Goal: Information Seeking & Learning: Learn about a topic

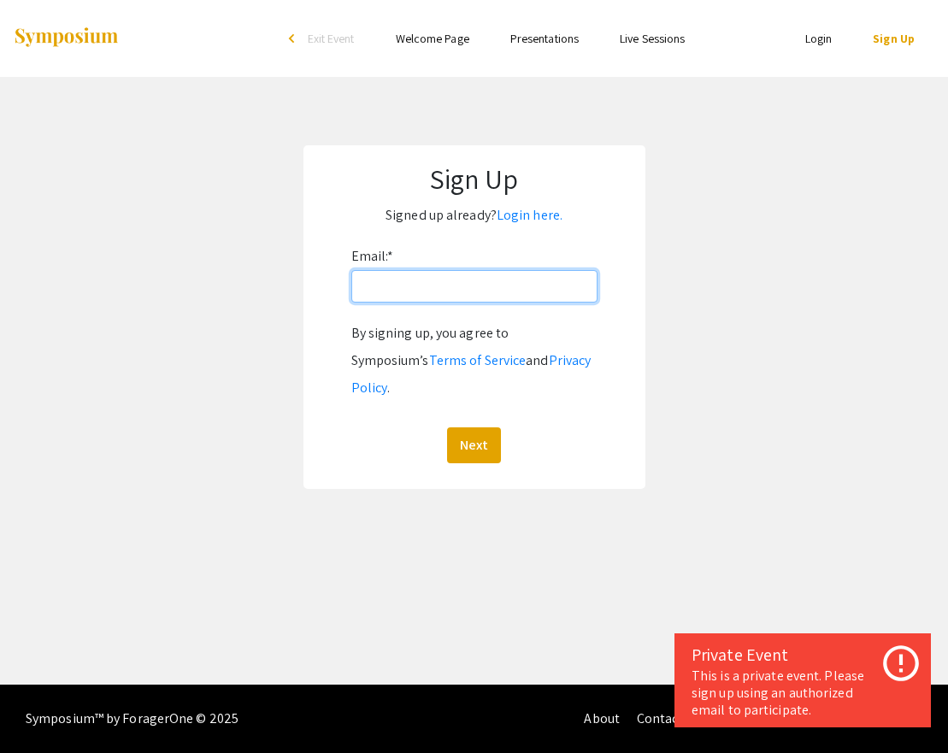
click at [384, 296] on input "Email: *" at bounding box center [474, 286] width 246 height 32
type input "[EMAIL_ADDRESS][DOMAIN_NAME]"
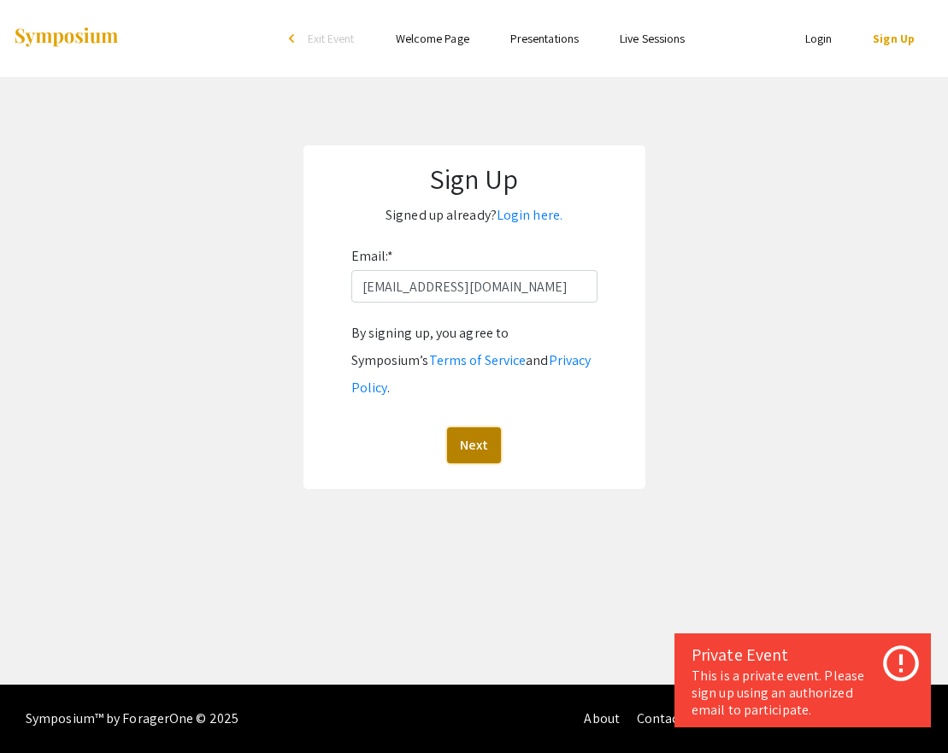
click at [476, 427] on button "Next" at bounding box center [474, 445] width 54 height 36
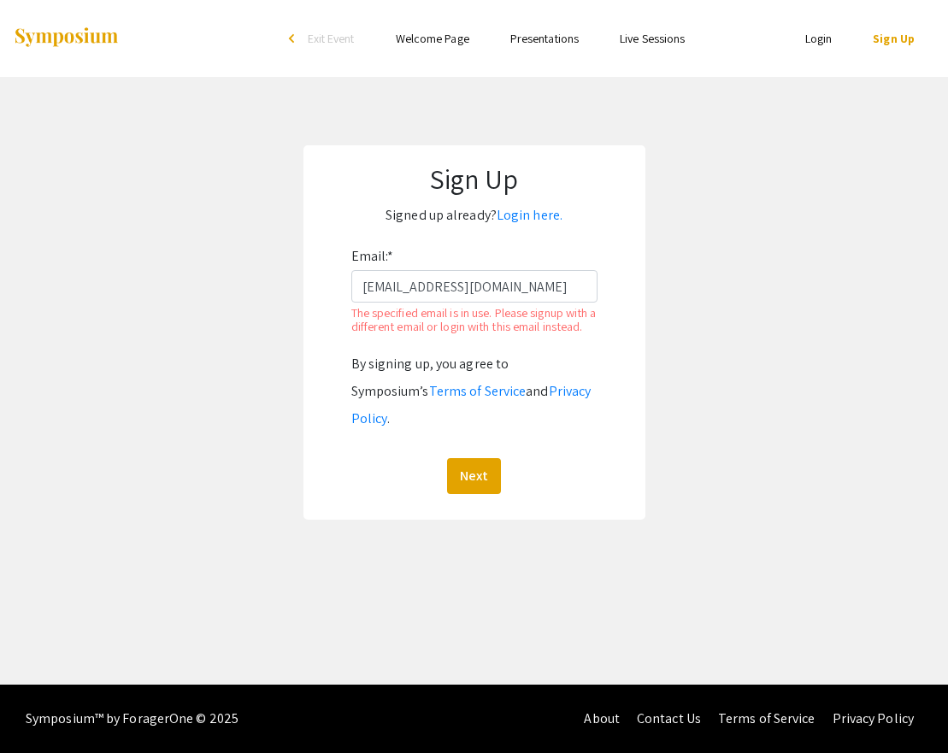
click at [809, 38] on link "Login" at bounding box center [818, 38] width 27 height 15
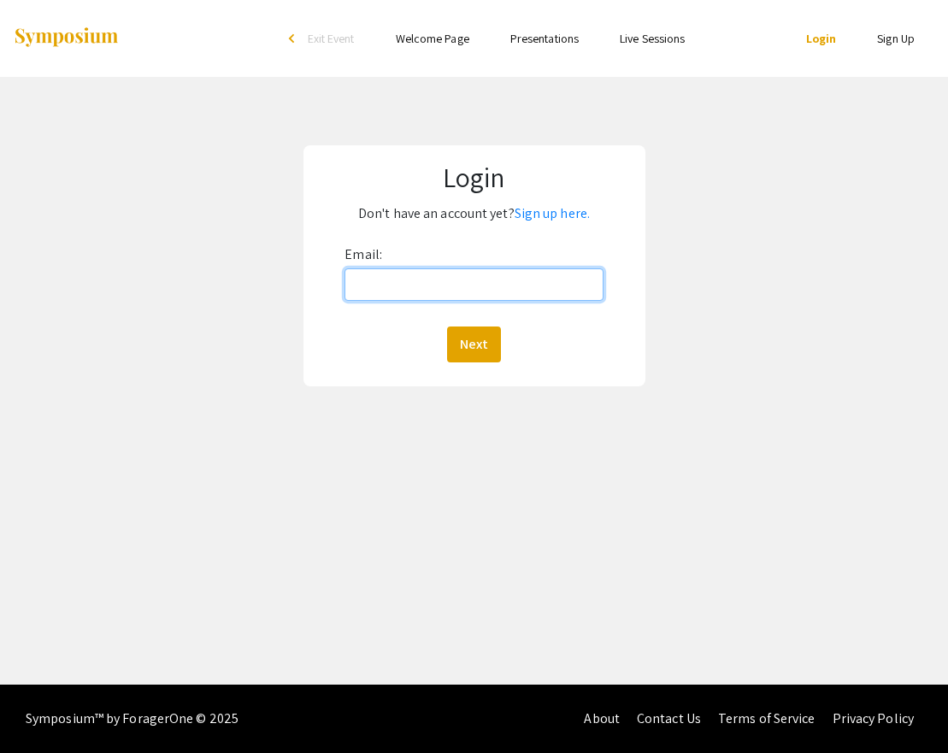
click at [412, 296] on input "Email:" at bounding box center [473, 284] width 258 height 32
type input "[EMAIL_ADDRESS][DOMAIN_NAME]"
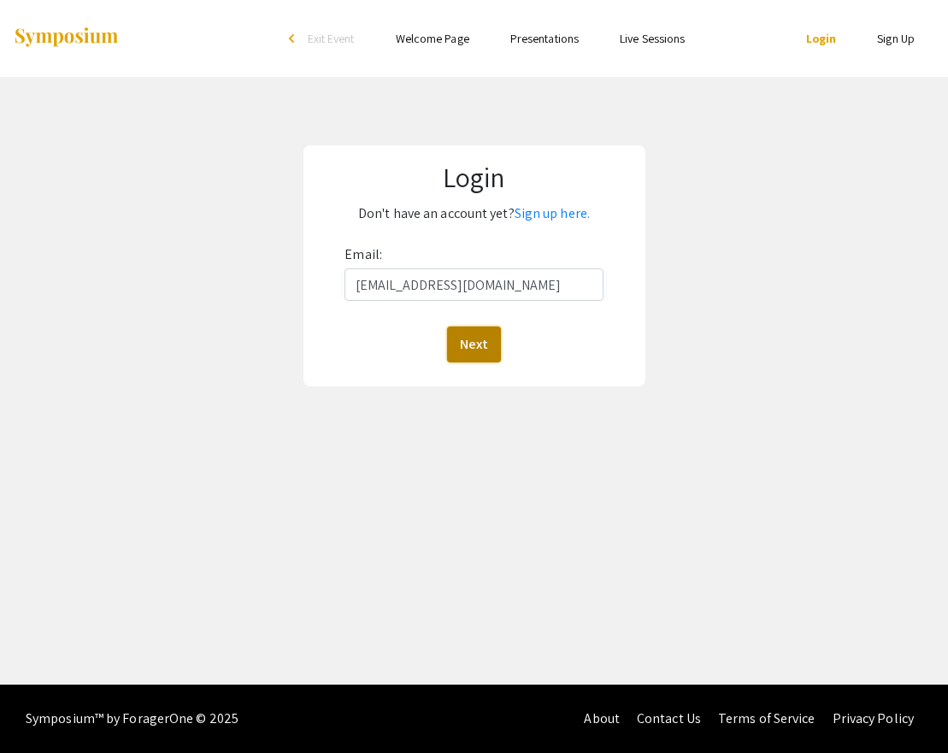
click at [455, 354] on button "Next" at bounding box center [474, 344] width 54 height 36
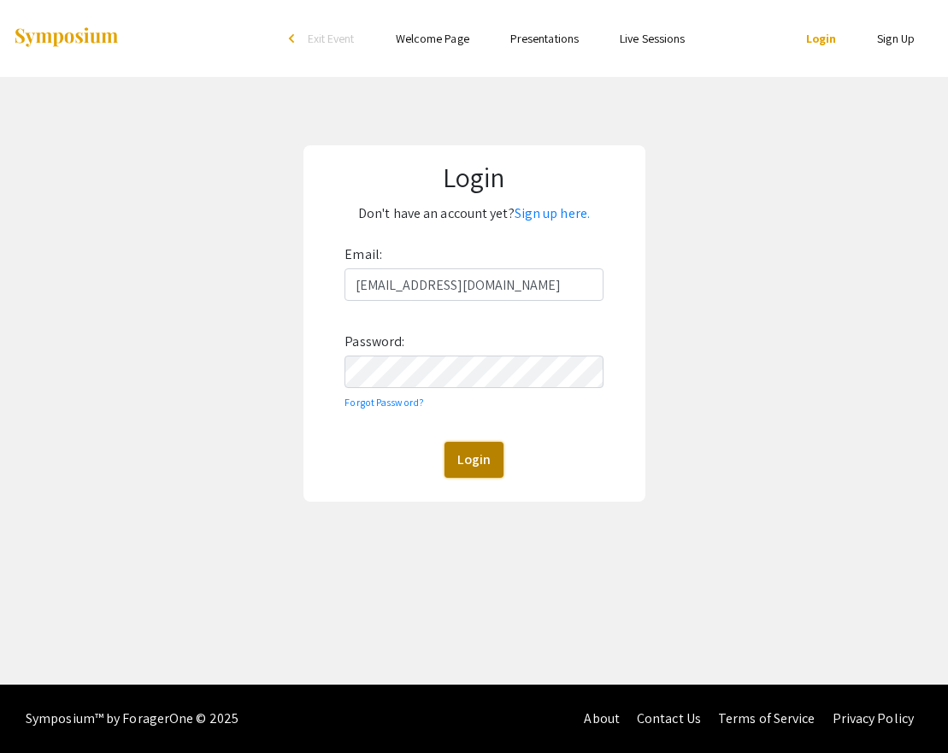
click at [466, 463] on button "Login" at bounding box center [473, 460] width 59 height 36
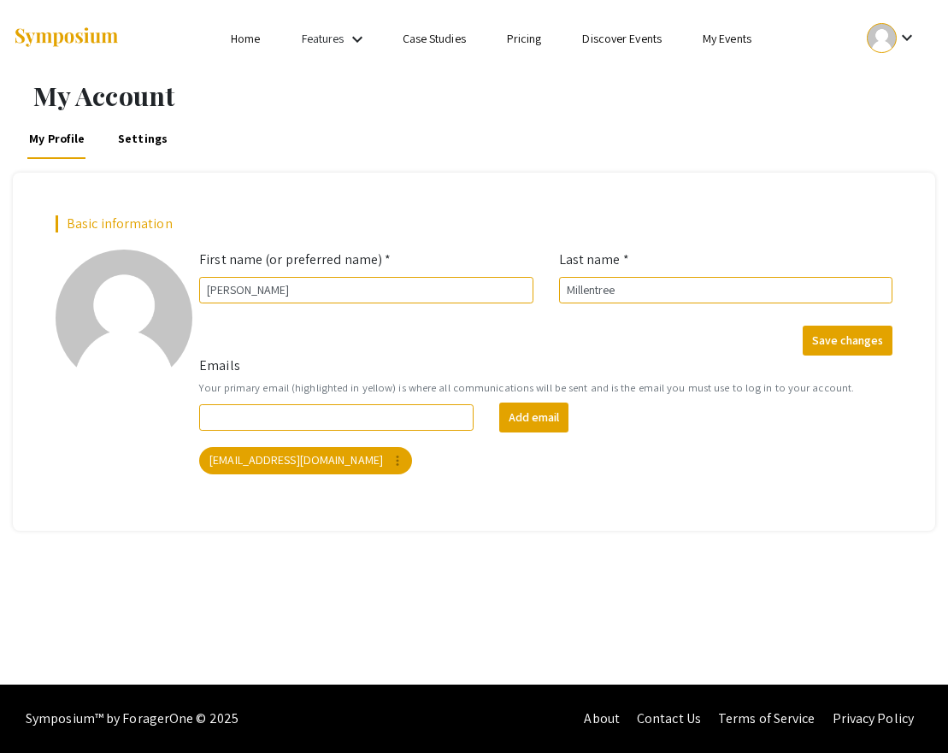
click at [236, 36] on link "Home" at bounding box center [245, 38] width 29 height 15
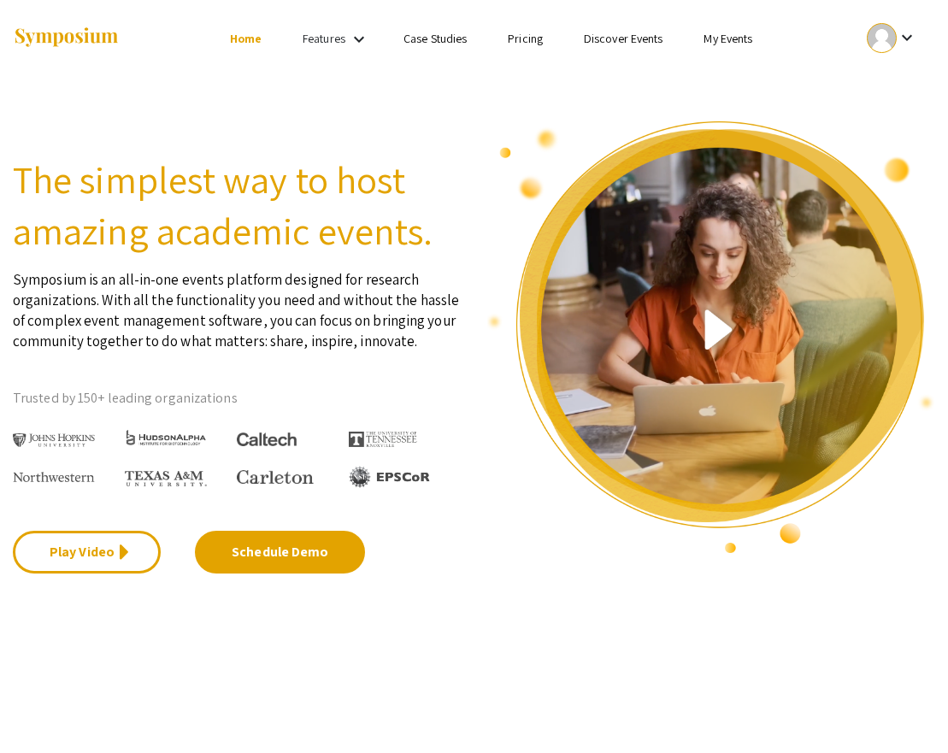
click at [888, 43] on div at bounding box center [881, 38] width 30 height 30
click at [888, 43] on div at bounding box center [474, 376] width 948 height 753
click at [323, 48] on div "Features keyboard_arrow_down" at bounding box center [336, 39] width 68 height 22
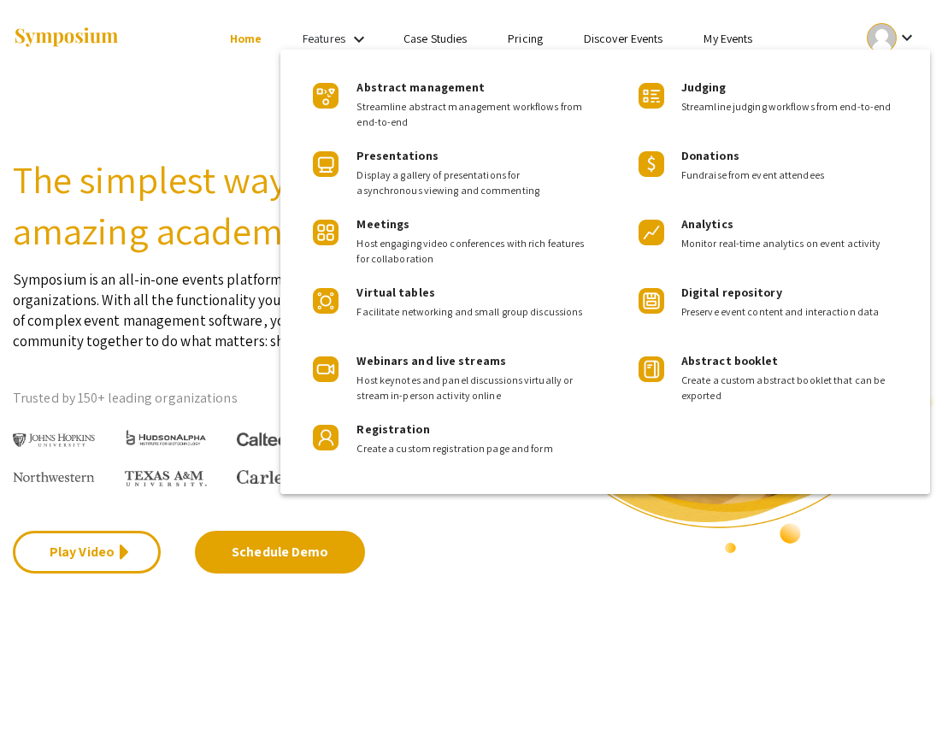
click at [323, 48] on div at bounding box center [474, 376] width 948 height 753
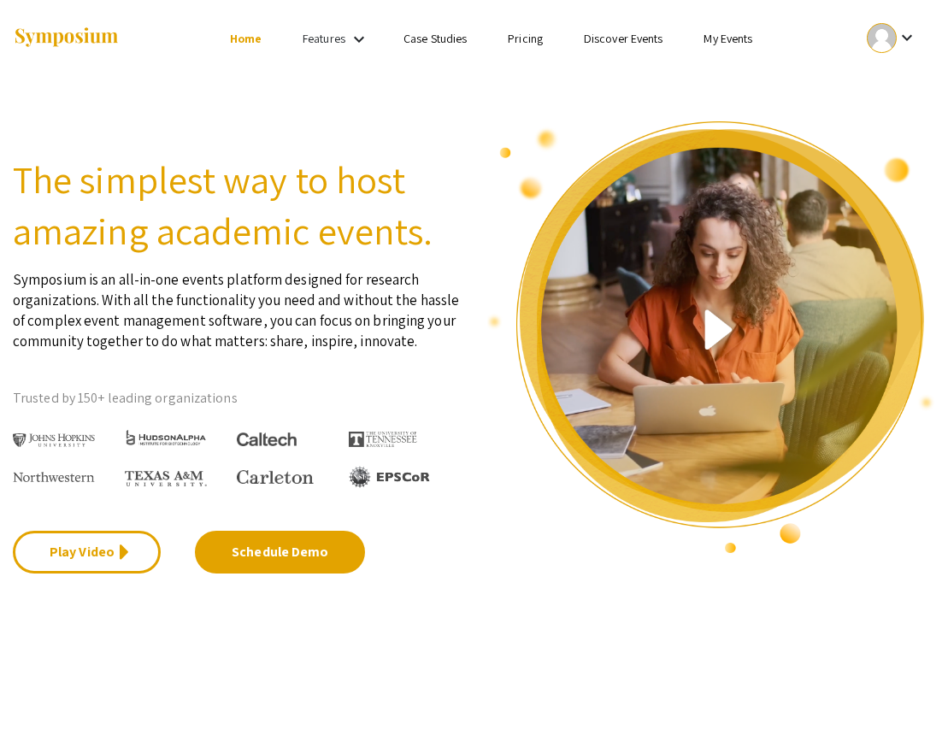
click at [887, 38] on div at bounding box center [881, 38] width 30 height 30
click at [871, 121] on button "My Submissions" at bounding box center [882, 125] width 105 height 41
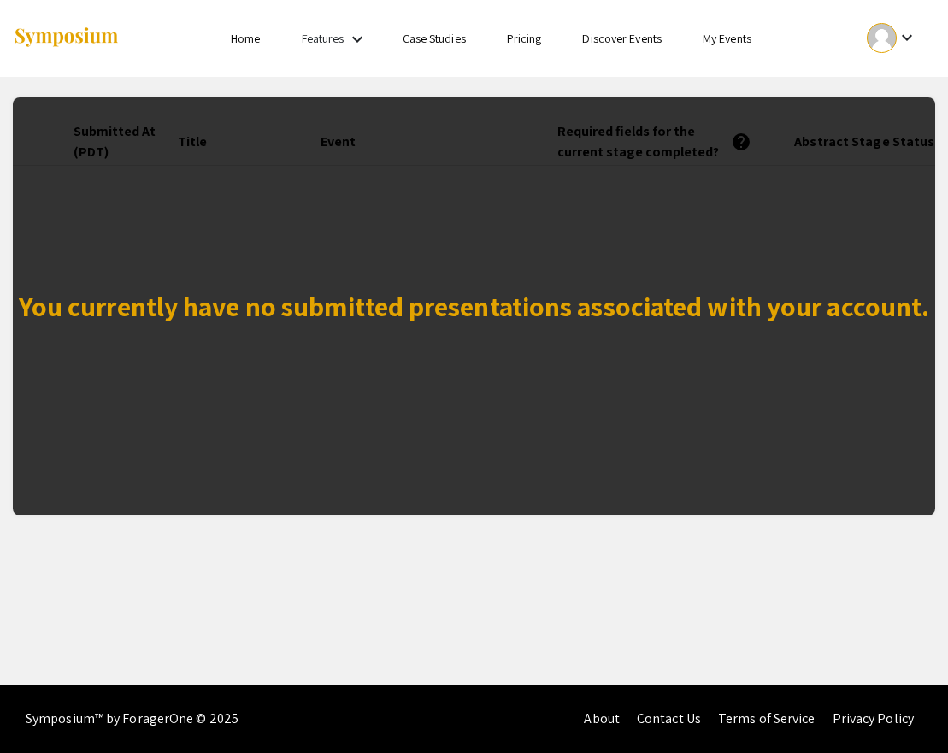
click at [714, 42] on link "My Events" at bounding box center [726, 38] width 49 height 15
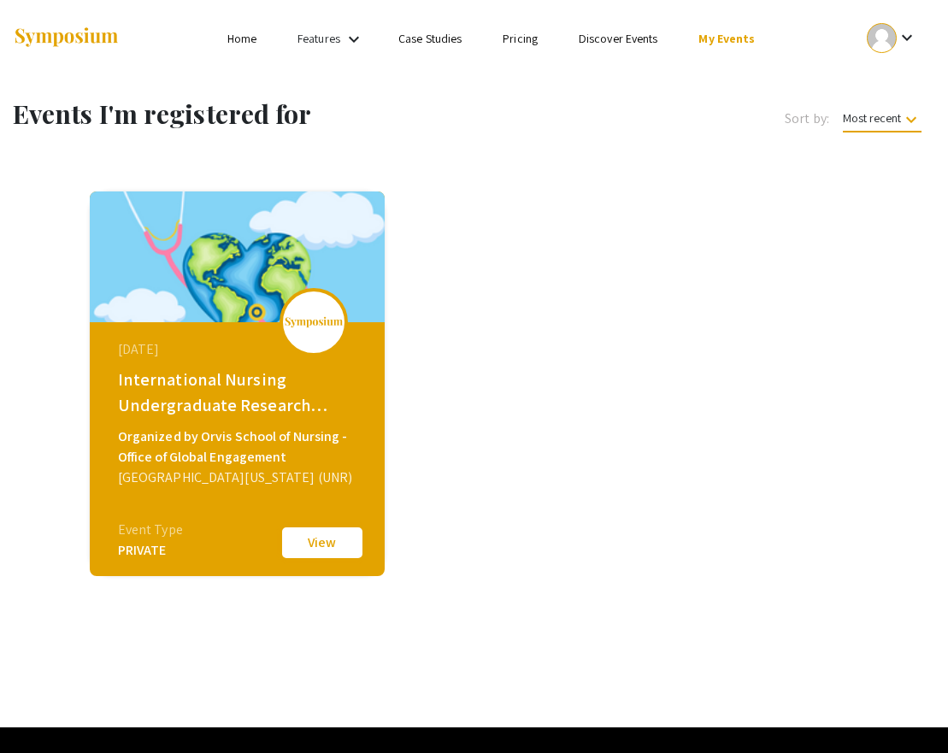
click at [327, 543] on button "View" at bounding box center [321, 543] width 85 height 36
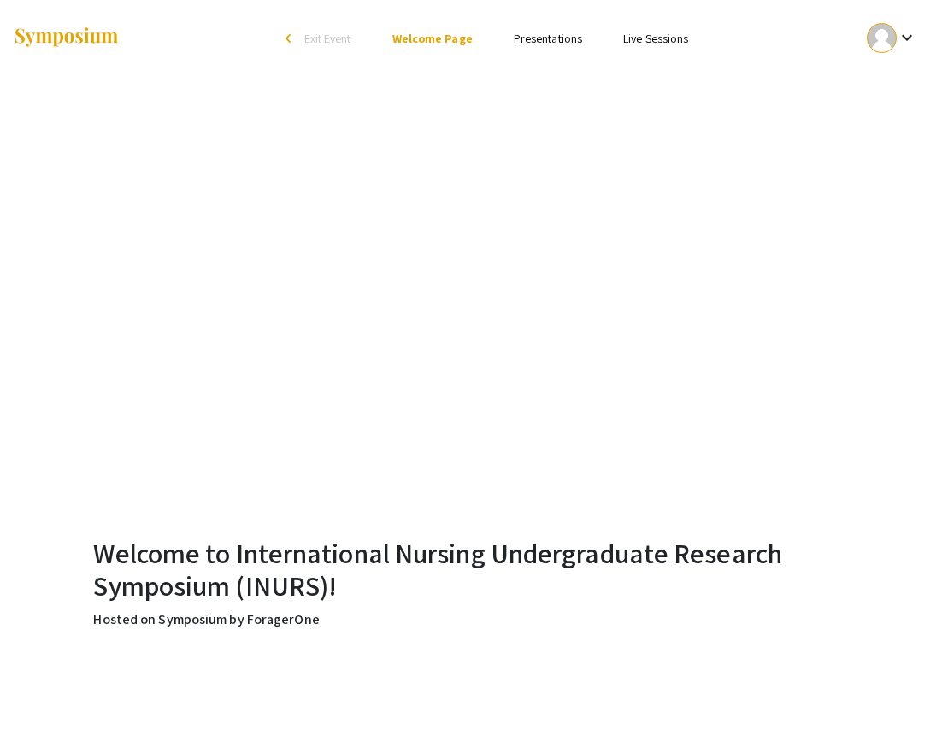
click at [549, 32] on link "Presentations" at bounding box center [547, 38] width 68 height 15
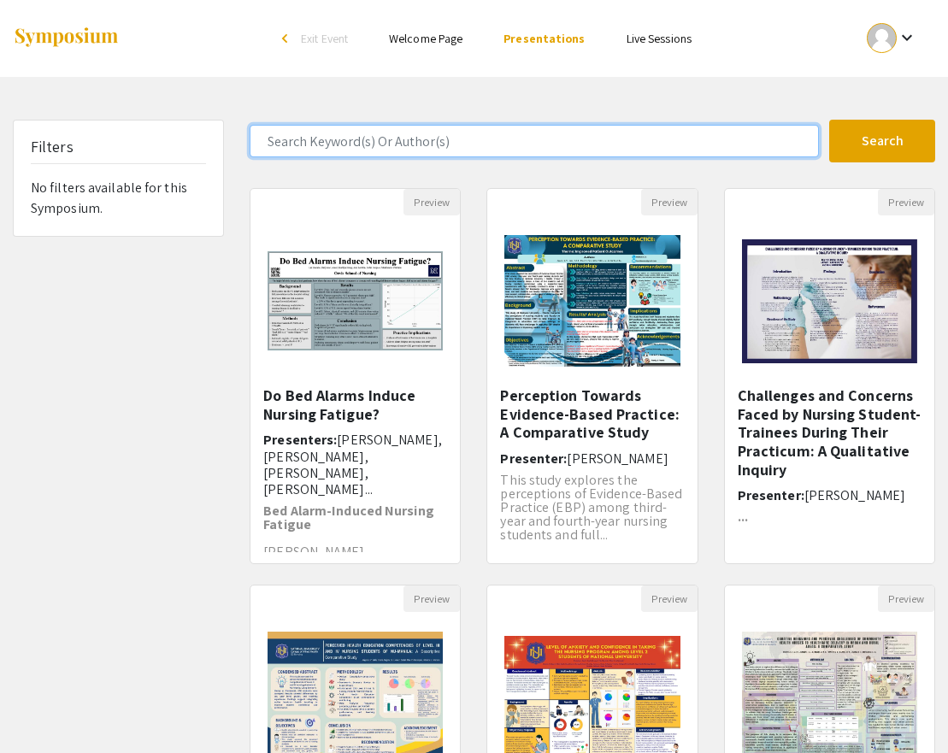
click at [414, 146] on input "Search Keyword(s) Or Author(s)" at bounding box center [533, 141] width 569 height 32
click at [829, 120] on button "Search" at bounding box center [882, 141] width 106 height 43
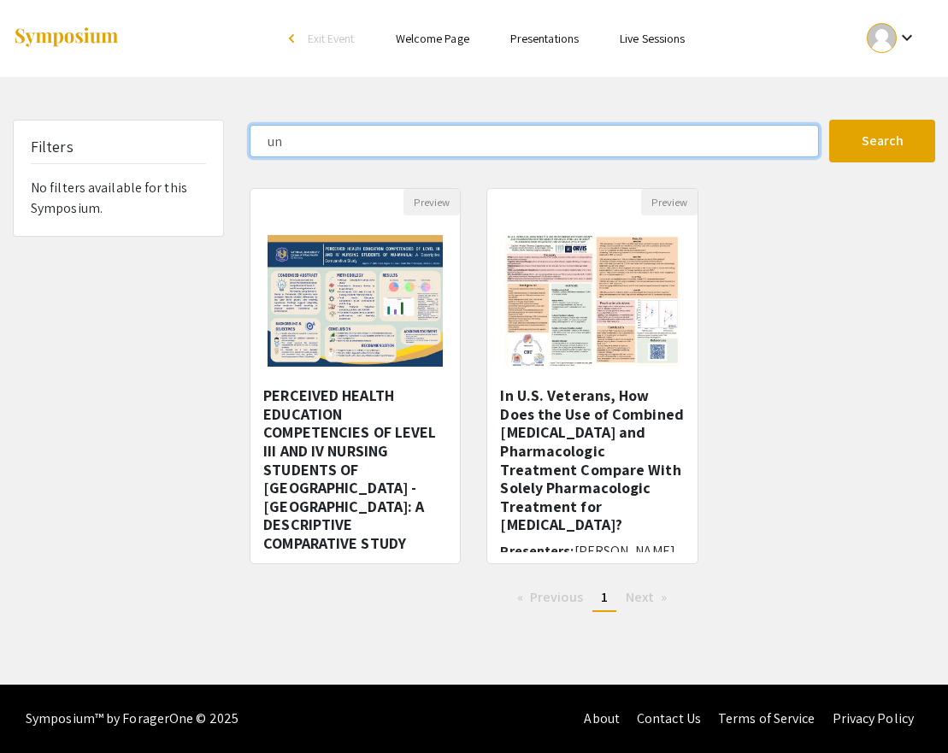
type input "u"
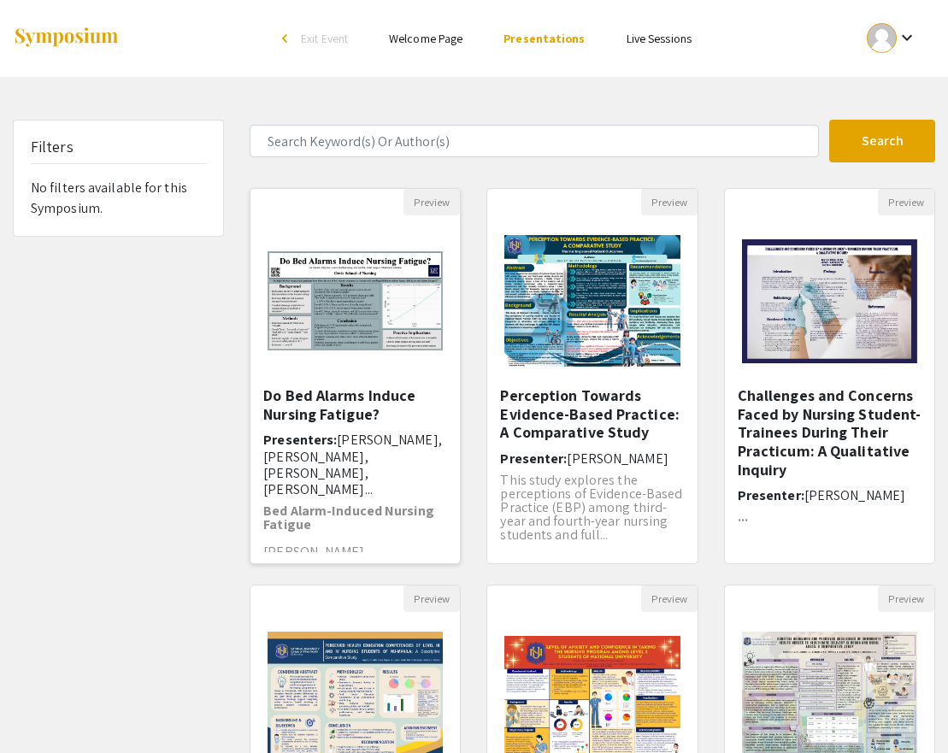
click at [342, 356] on img "Open Presentation <p>Do Bed Alarms Induce Nursing Fatigue?</p>" at bounding box center [354, 300] width 209 height 132
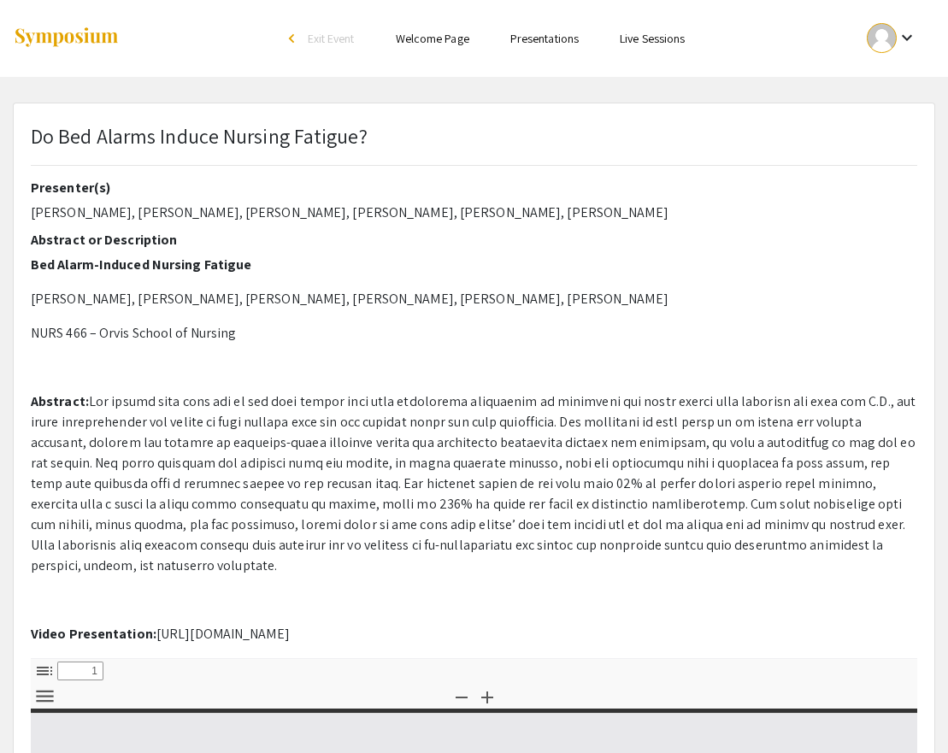
select select "custom"
type input "0"
select select "custom"
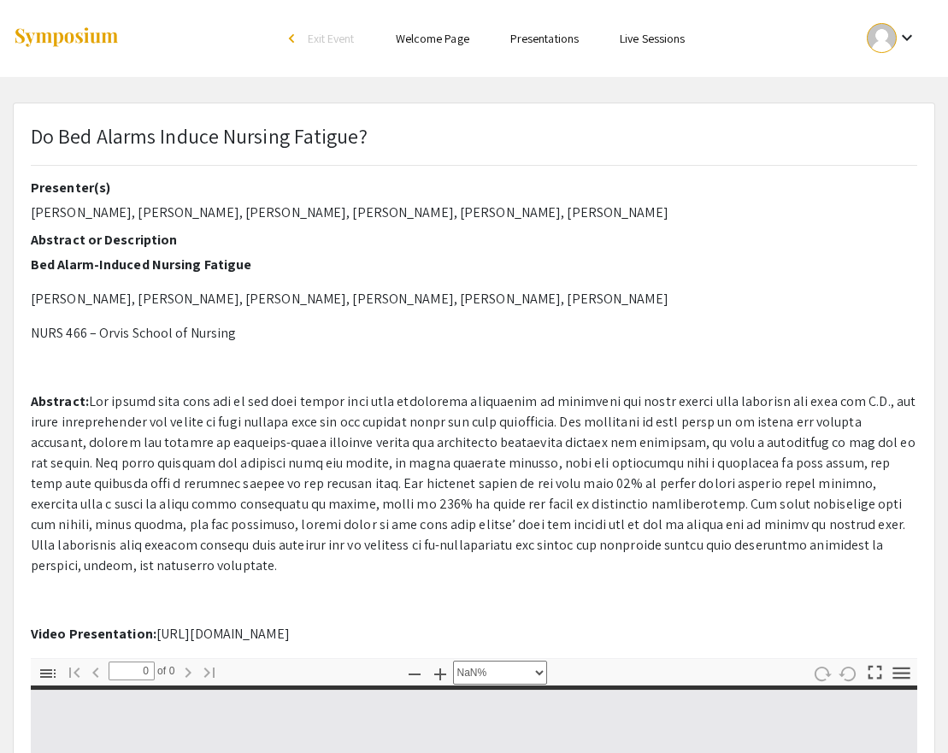
type input "1"
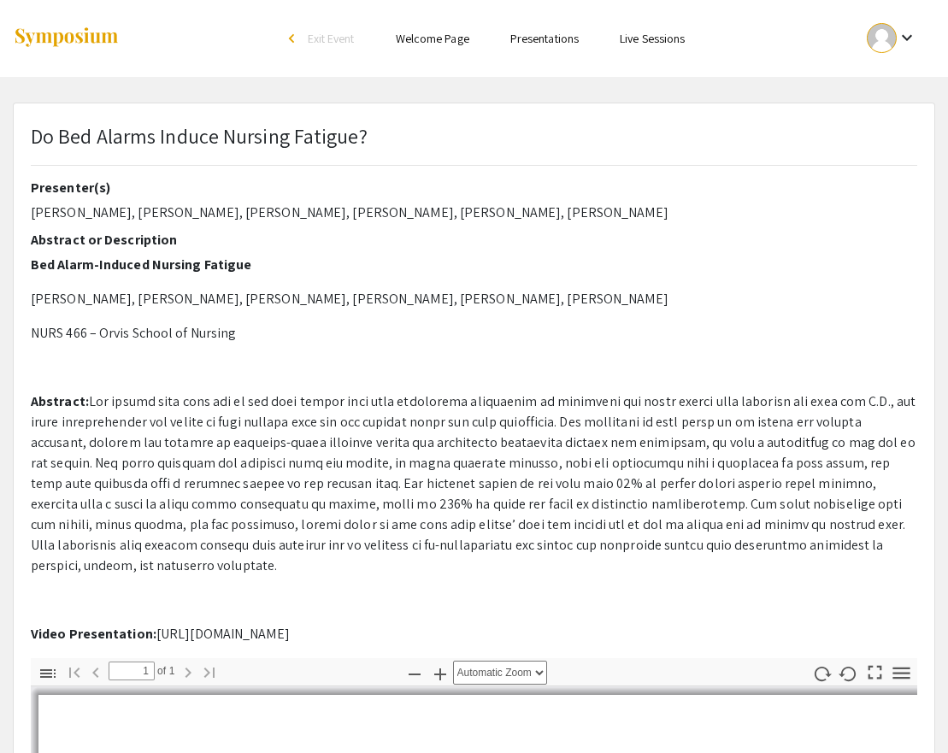
select select "auto"
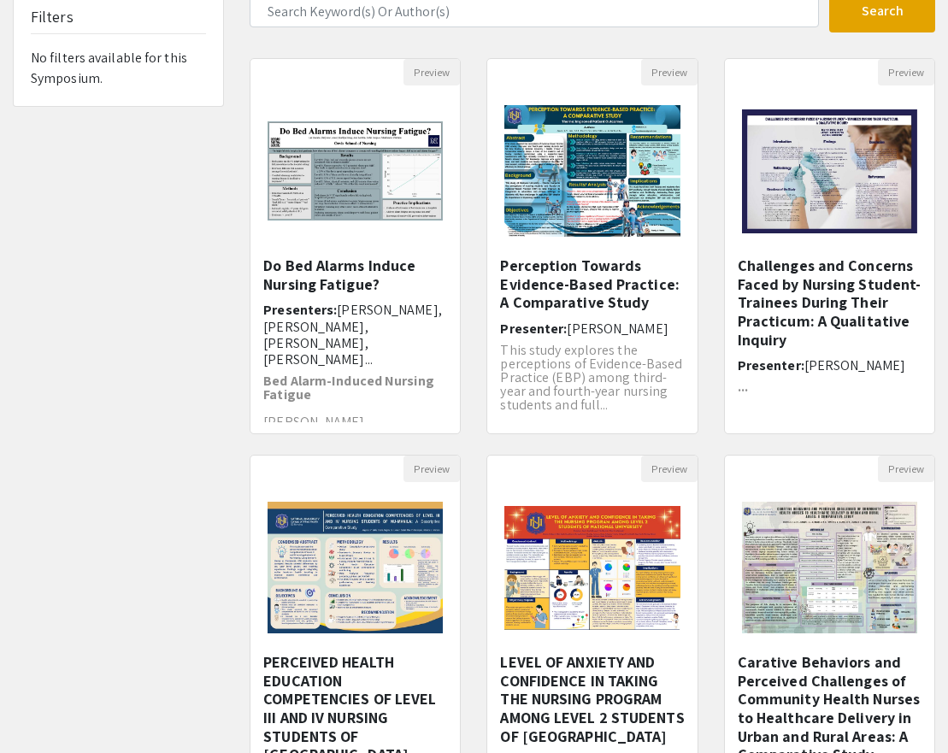
scroll to position [136, 0]
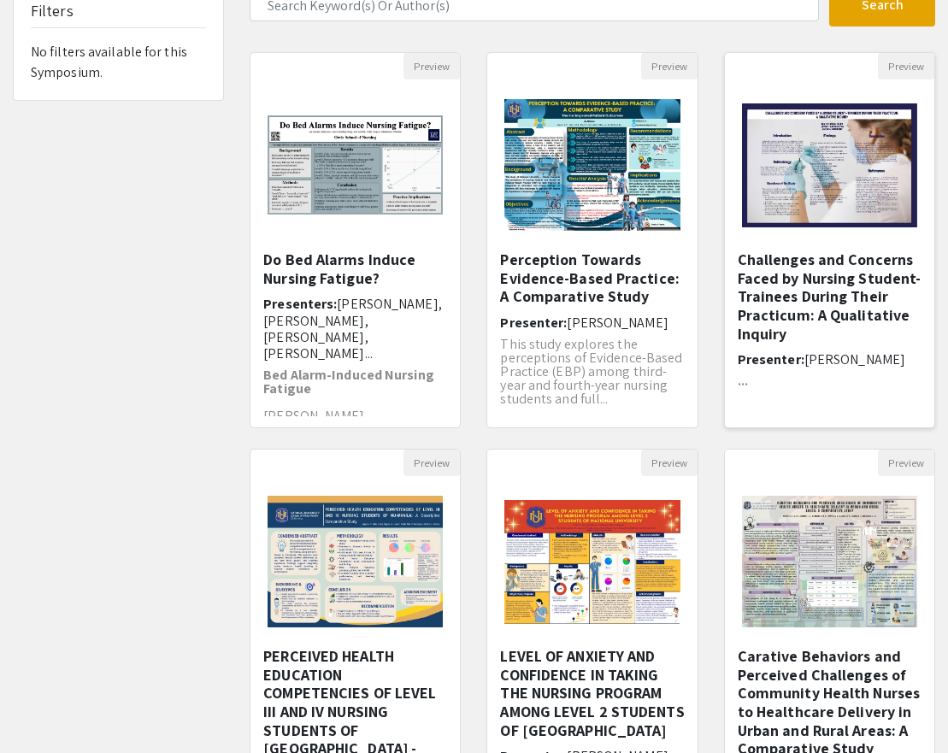
click at [870, 163] on img at bounding box center [829, 165] width 209 height 158
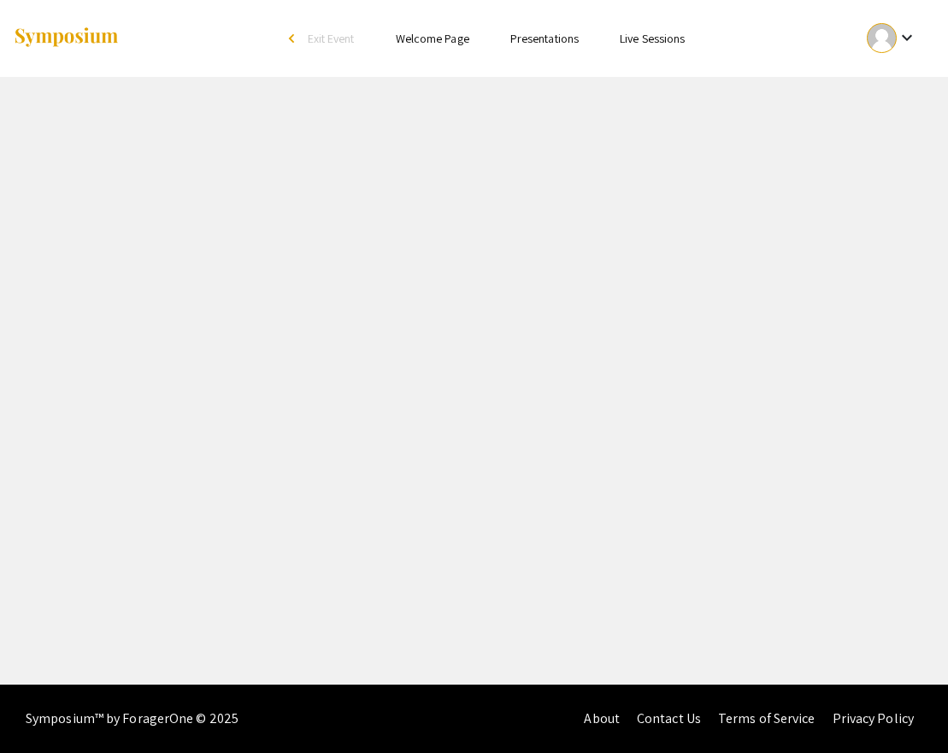
select select "custom"
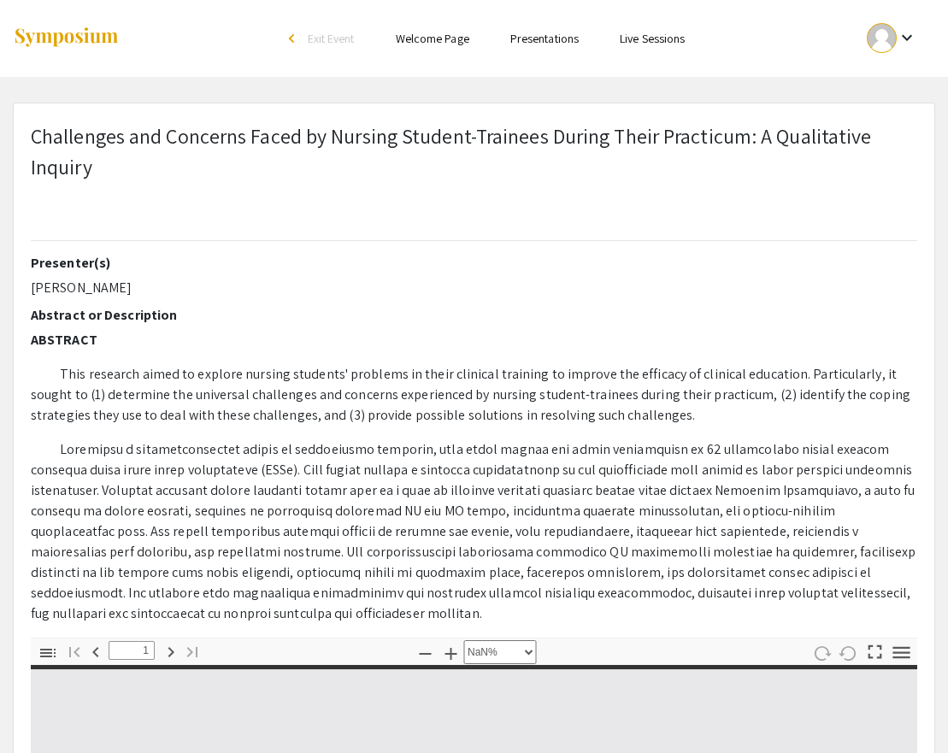
type input "0"
select select "custom"
type input "1"
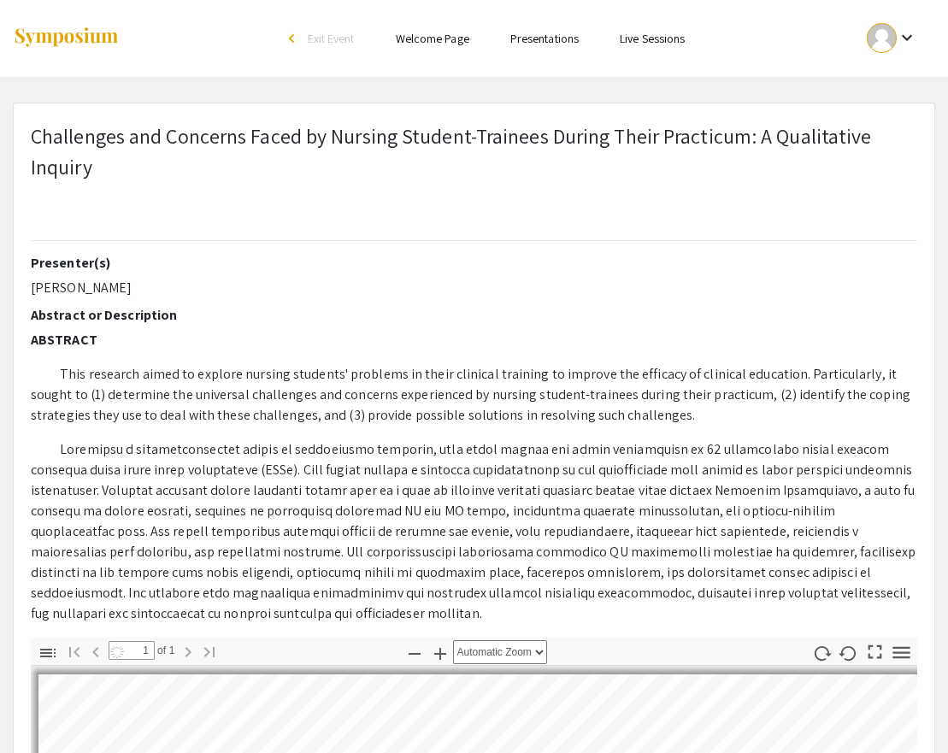
scroll to position [255, 0]
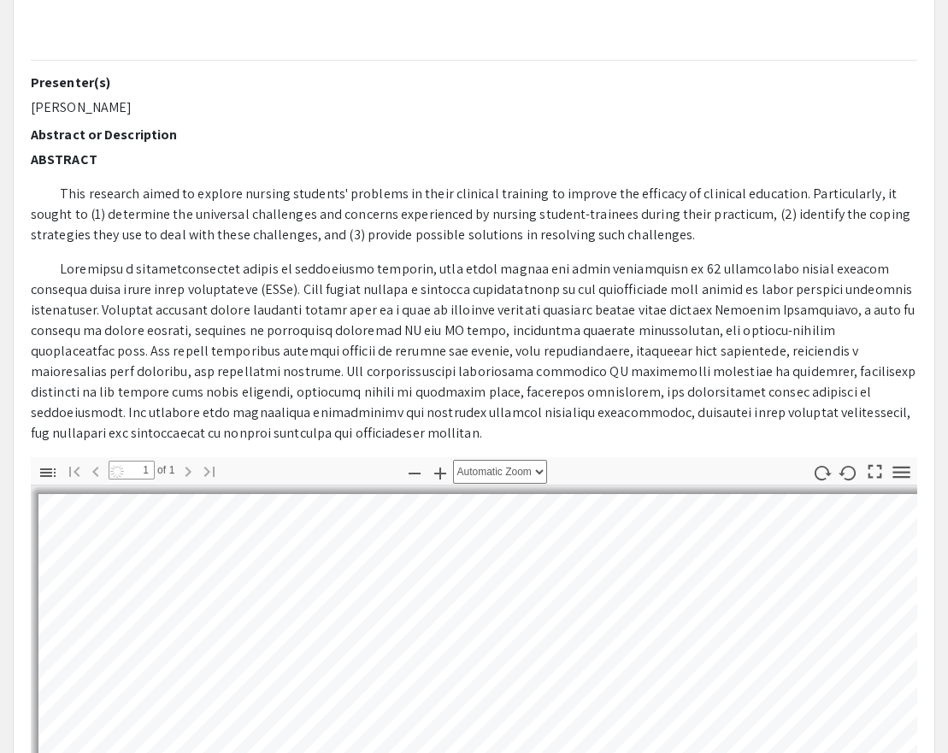
select select "auto"
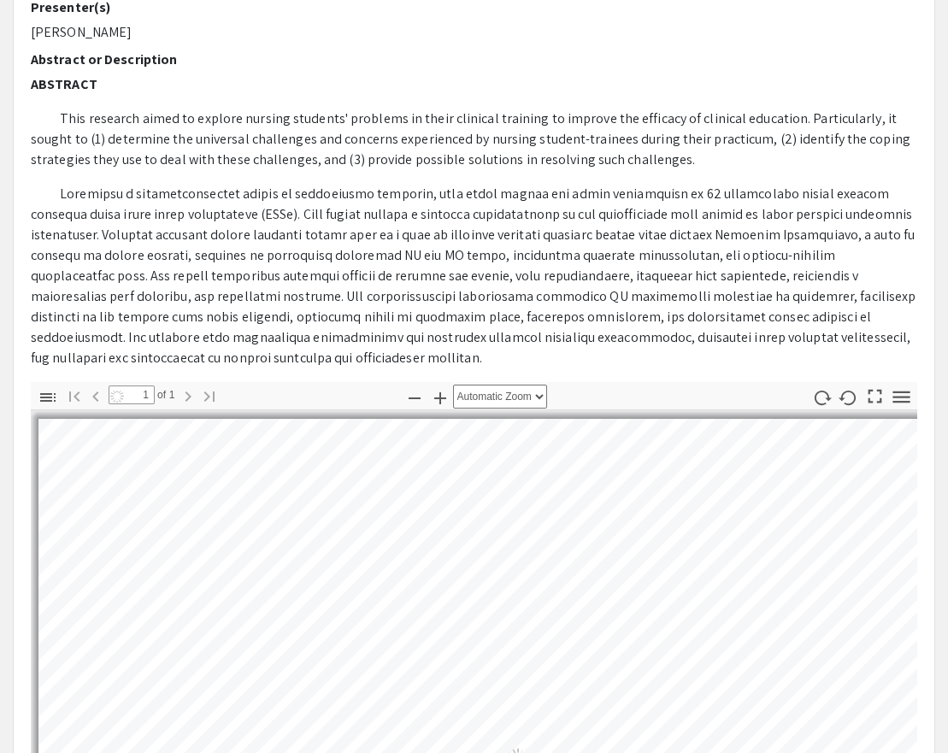
scroll to position [2, 0]
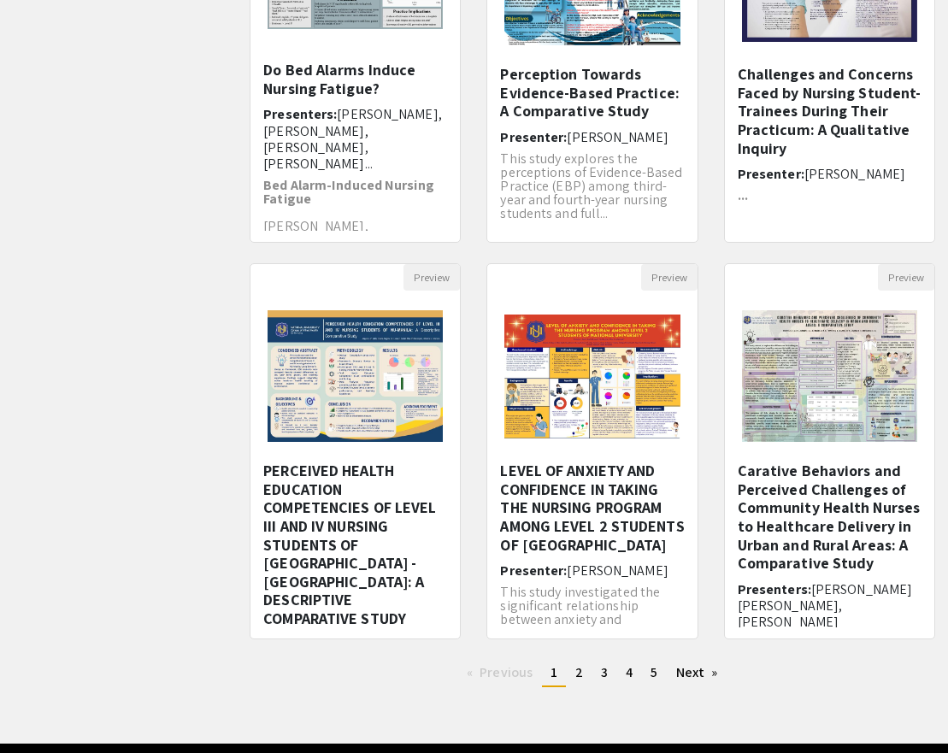
scroll to position [380, 0]
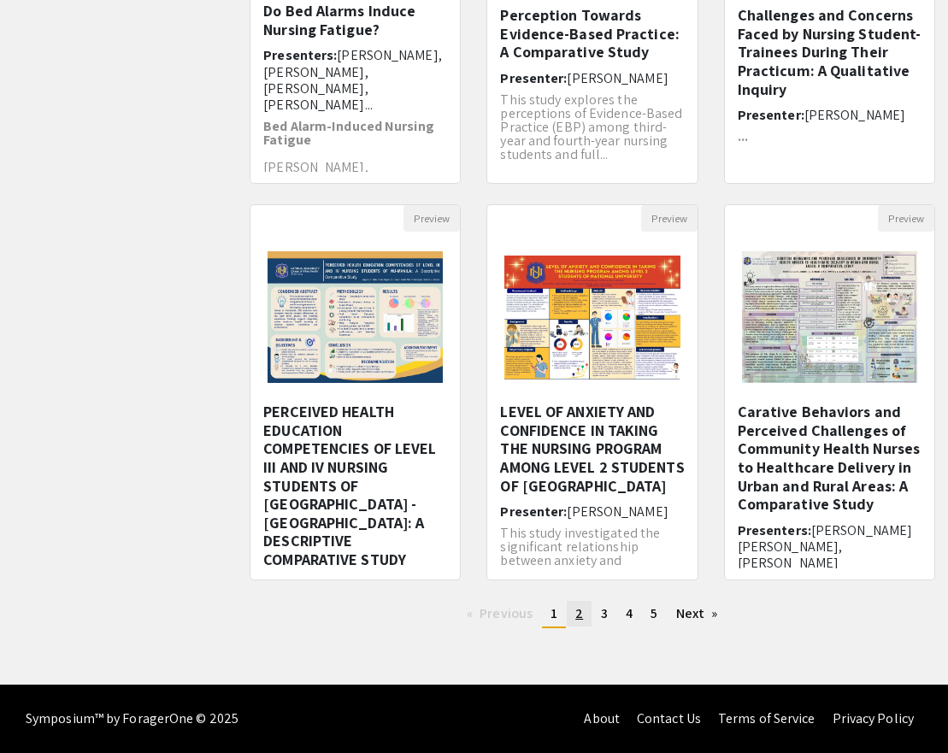
click at [572, 611] on link "page 2" at bounding box center [578, 614] width 25 height 26
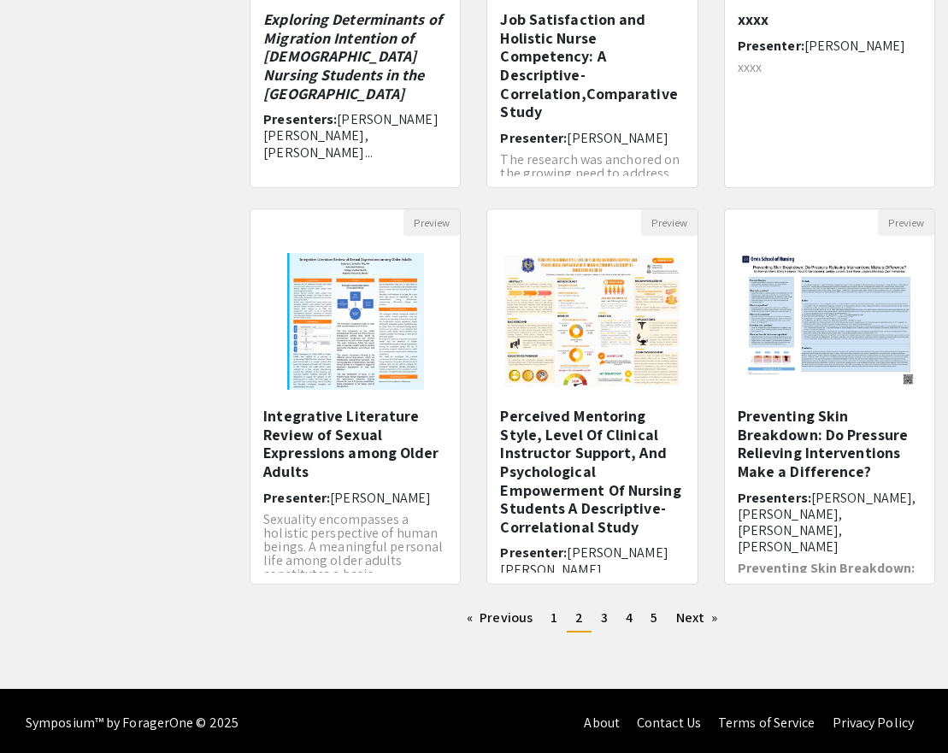
scroll to position [380, 0]
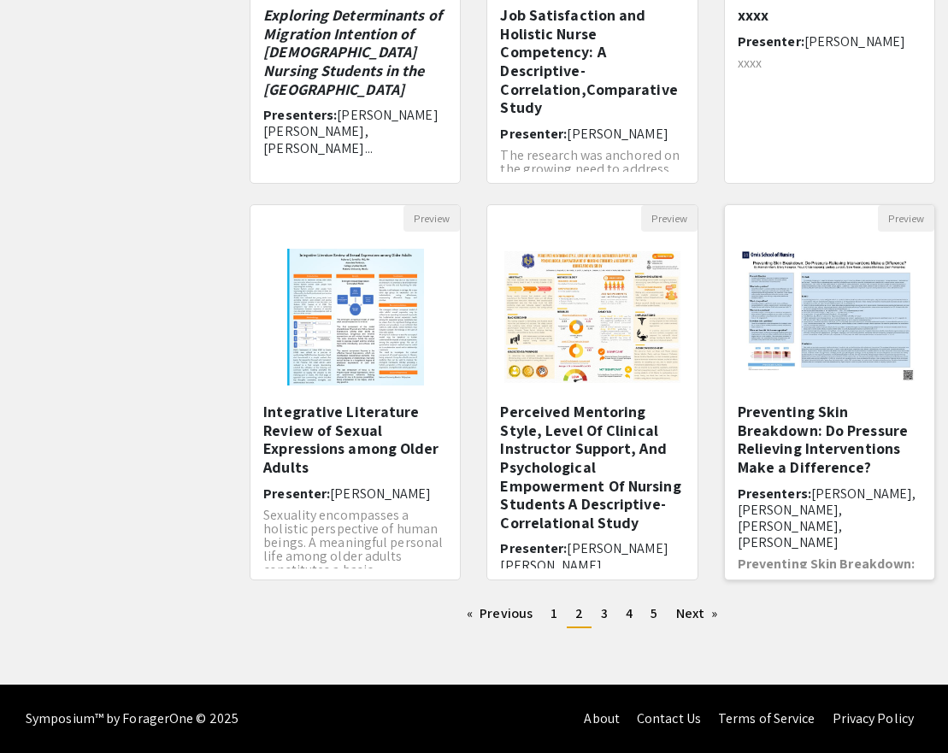
click at [825, 329] on img "Open Presentation <p>Preventing Skin Breakdown: Do Pressure Relieving Intervent…" at bounding box center [829, 317] width 209 height 166
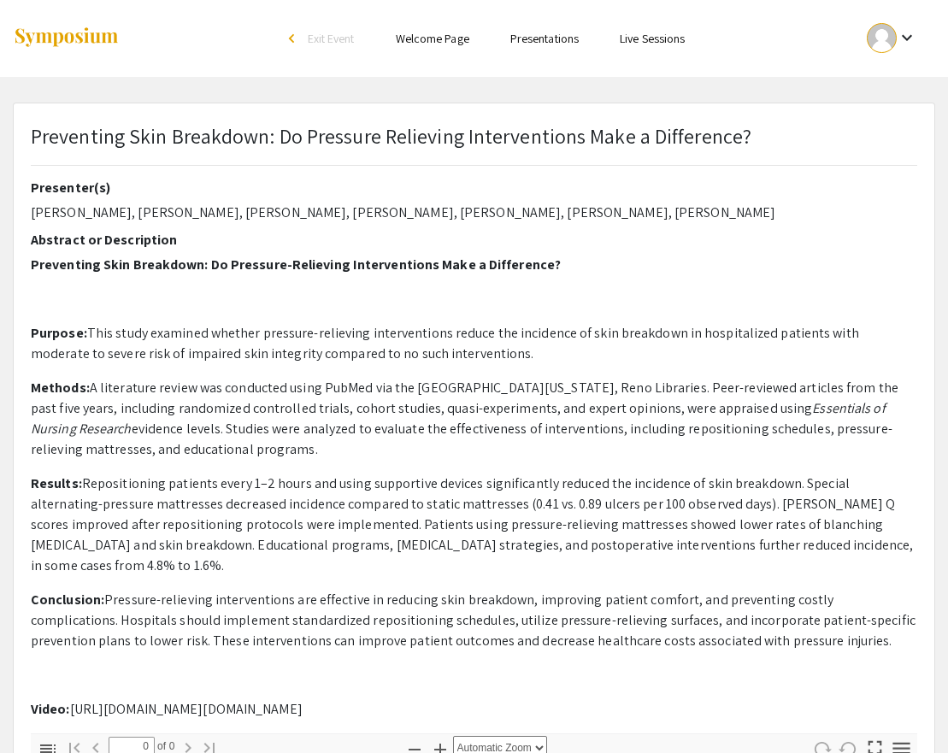
select select "custom"
type input "1"
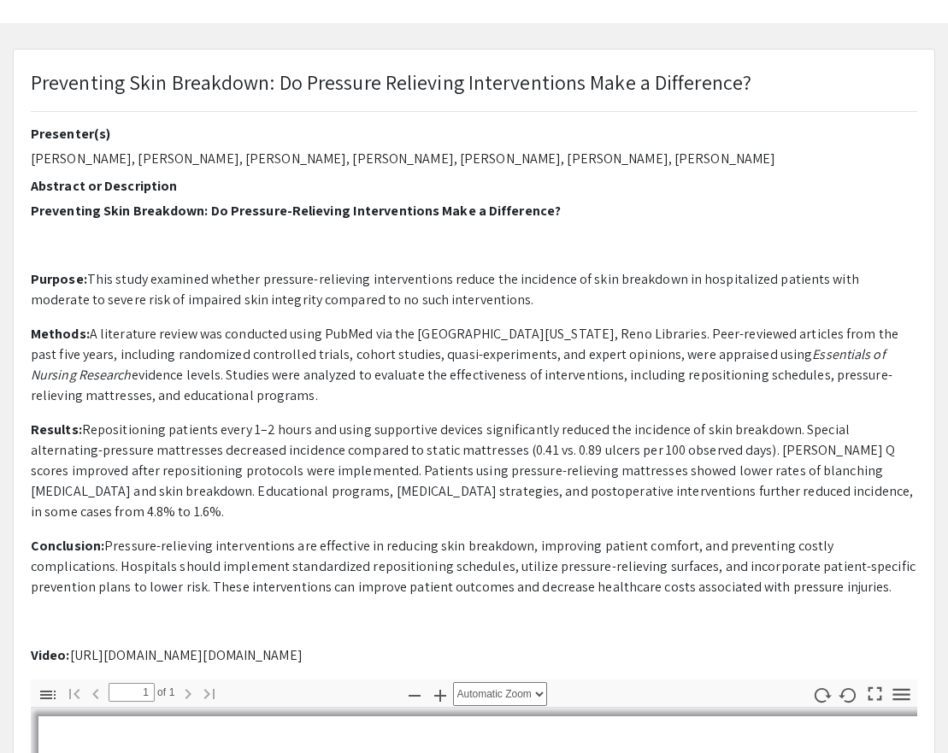
select select "auto"
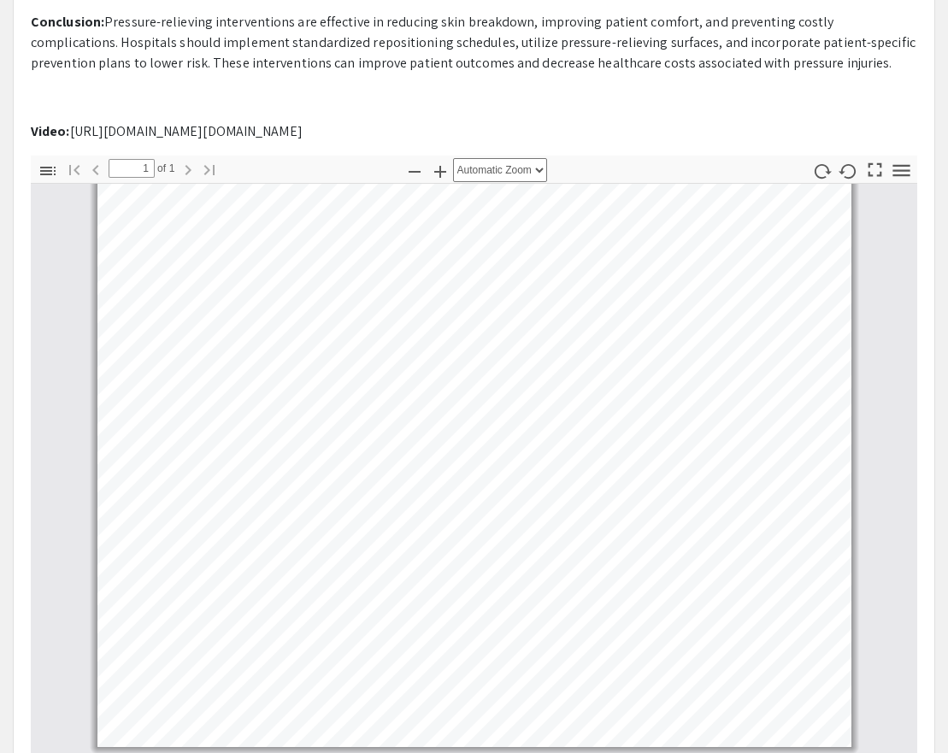
scroll to position [11, 0]
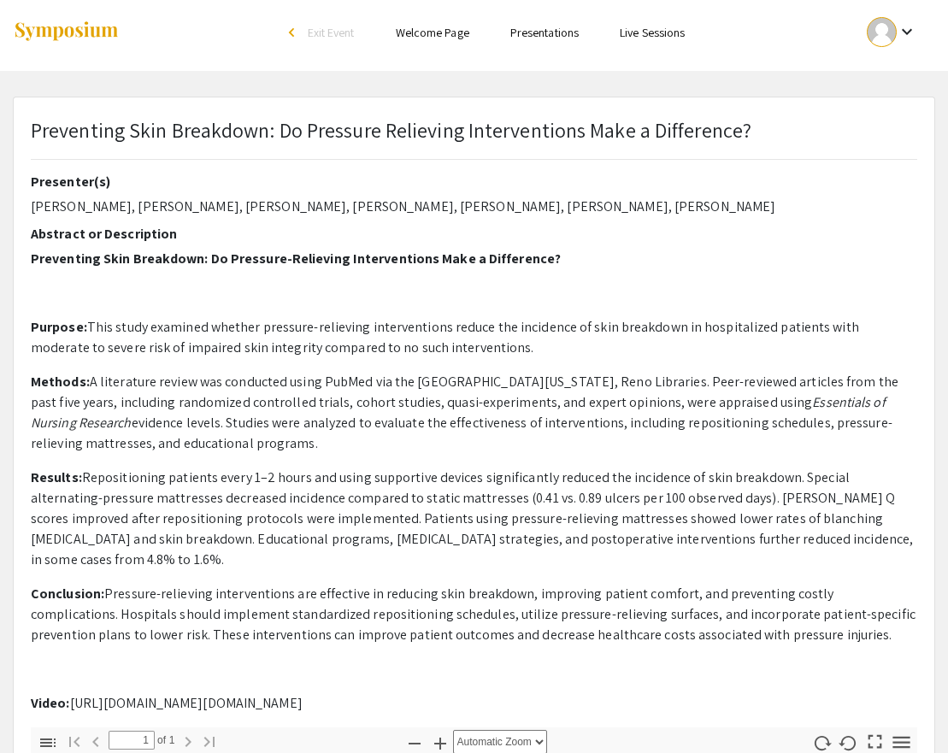
scroll to position [380, 0]
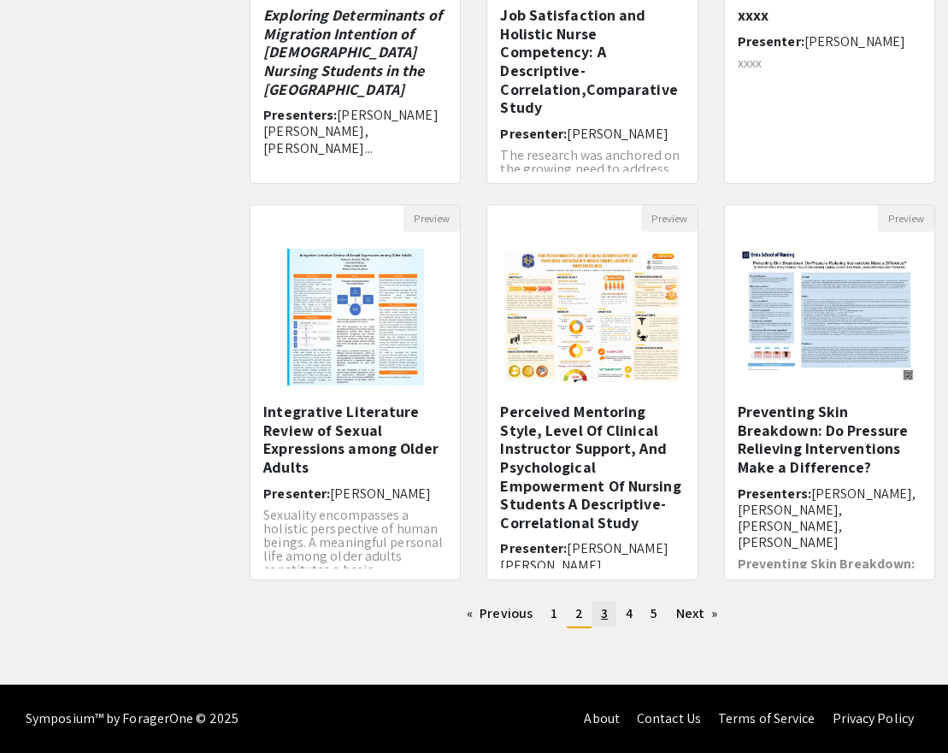
click at [605, 608] on span "3" at bounding box center [604, 613] width 7 height 18
